Goal: Check status: Check status

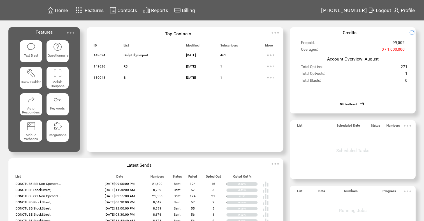
click at [168, 11] on span "Reports" at bounding box center [159, 11] width 17 height 6
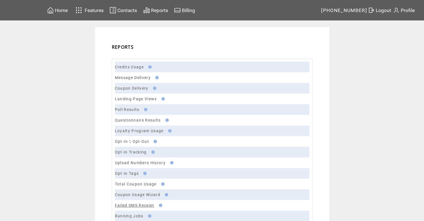
click at [133, 205] on link "Failed SMS Receipt" at bounding box center [134, 205] width 39 height 4
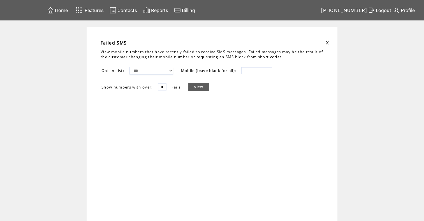
drag, startPoint x: 167, startPoint y: 86, endPoint x: 147, endPoint y: 86, distance: 20.2
click at [147, 86] on tr "Show numbers with over: * Fails View" at bounding box center [155, 87] width 108 height 9
type input "**"
click at [203, 87] on link "View" at bounding box center [198, 87] width 20 height 8
